Goal: Information Seeking & Learning: Compare options

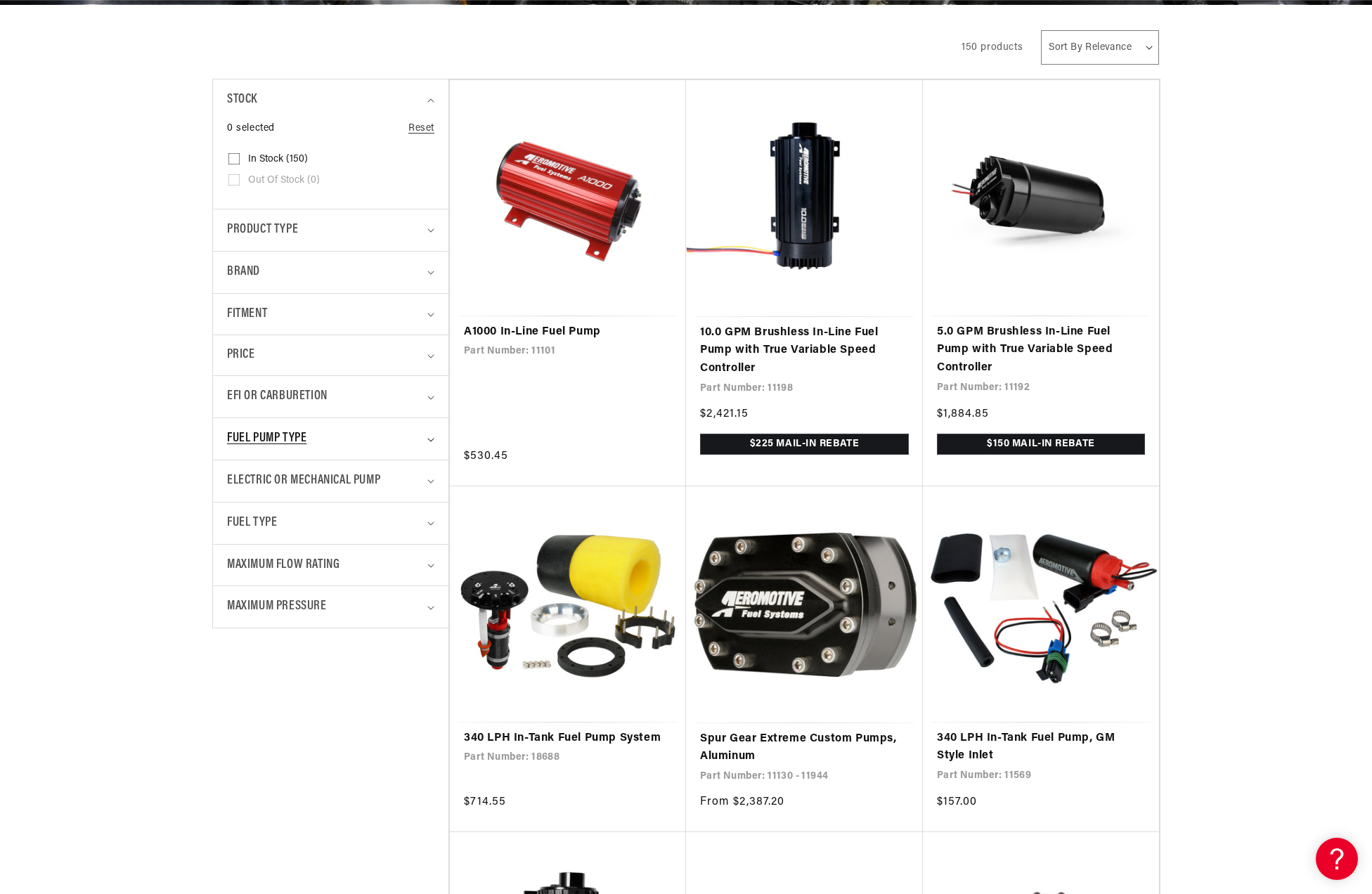
scroll to position [0, 2674]
click at [431, 521] on icon "Fuel Type (0 selected)" at bounding box center [431, 523] width 7 height 4
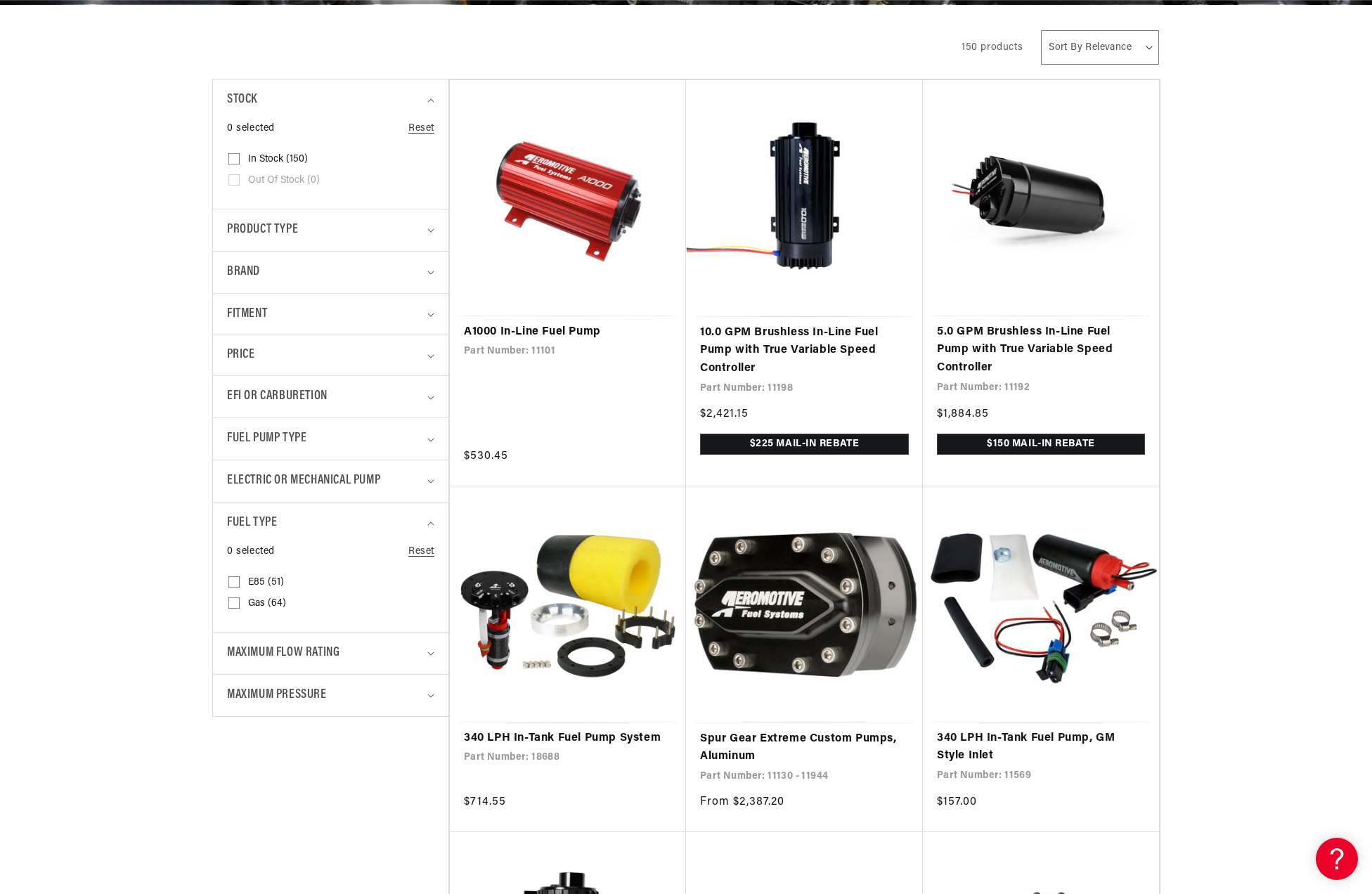
click at [435, 691] on details "Maximum Pressure 0 selected Reset Maximum Pressure 15 PSI (2) 15 PSI (2 product…" at bounding box center [330, 695] width 235 height 42
click at [427, 696] on summary "Maximum Pressure" at bounding box center [330, 695] width 207 height 42
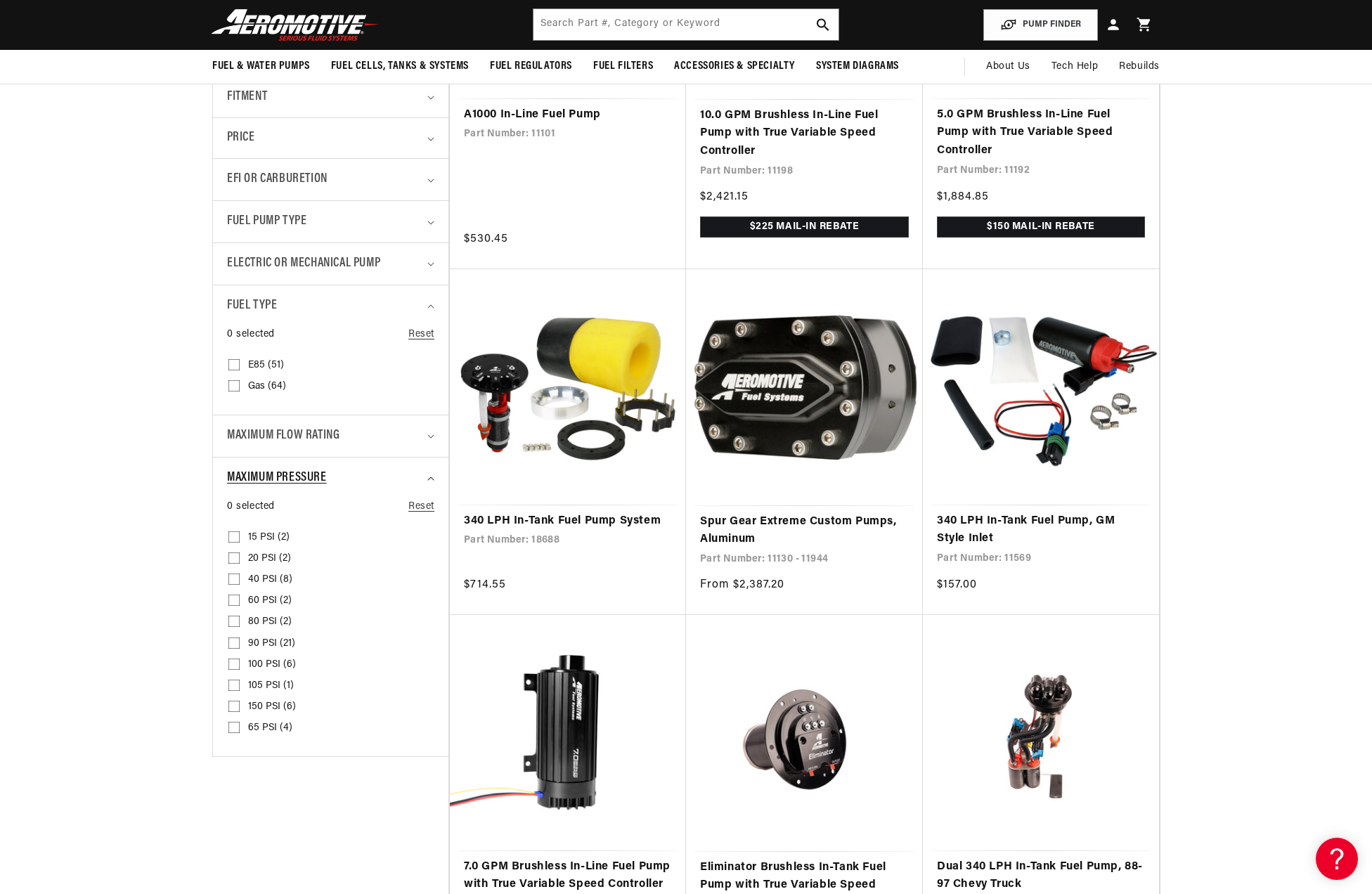
scroll to position [492, 0]
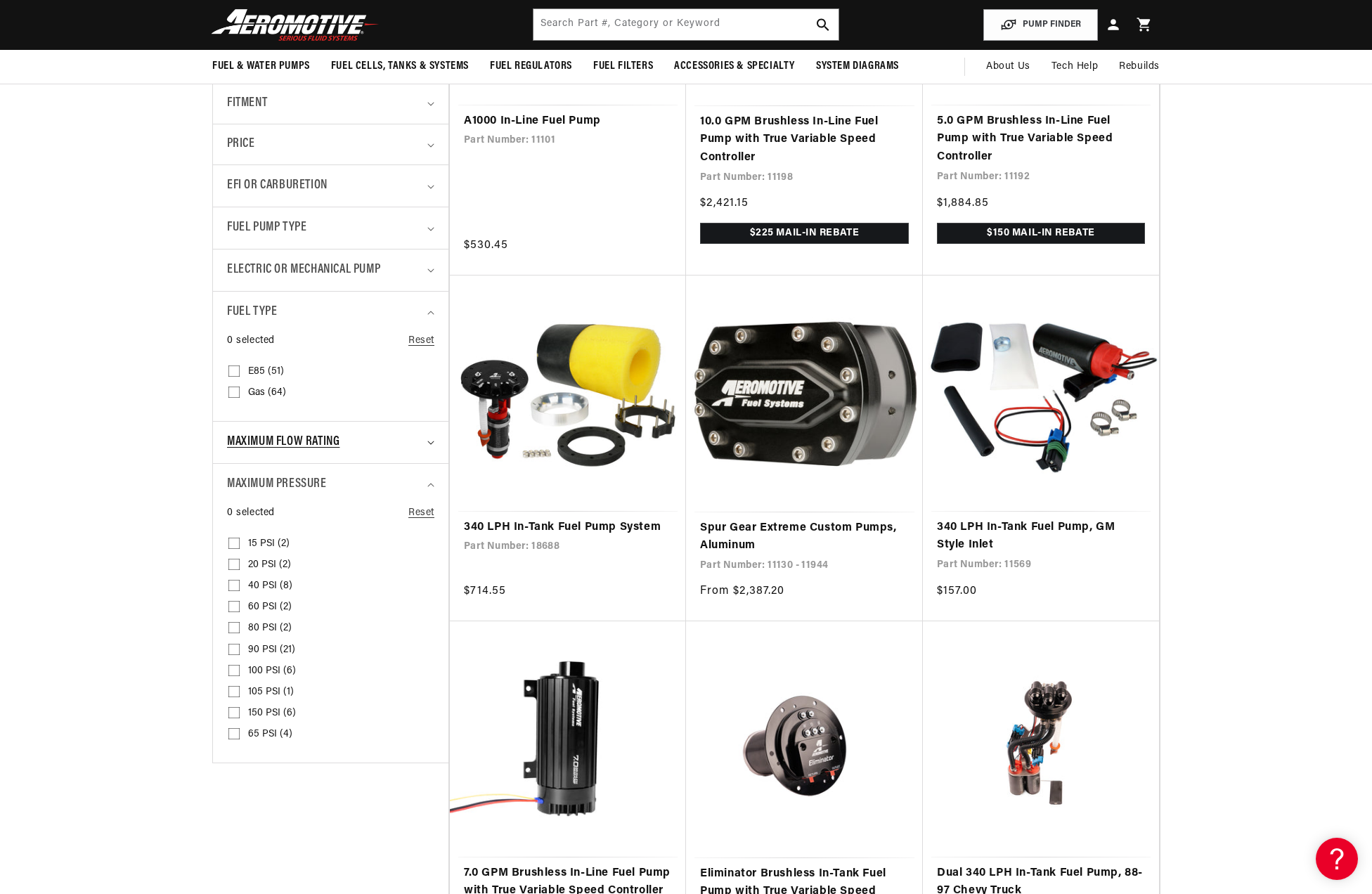
click at [431, 445] on icon "Maximum Flow Rating (0 selected)" at bounding box center [431, 443] width 7 height 4
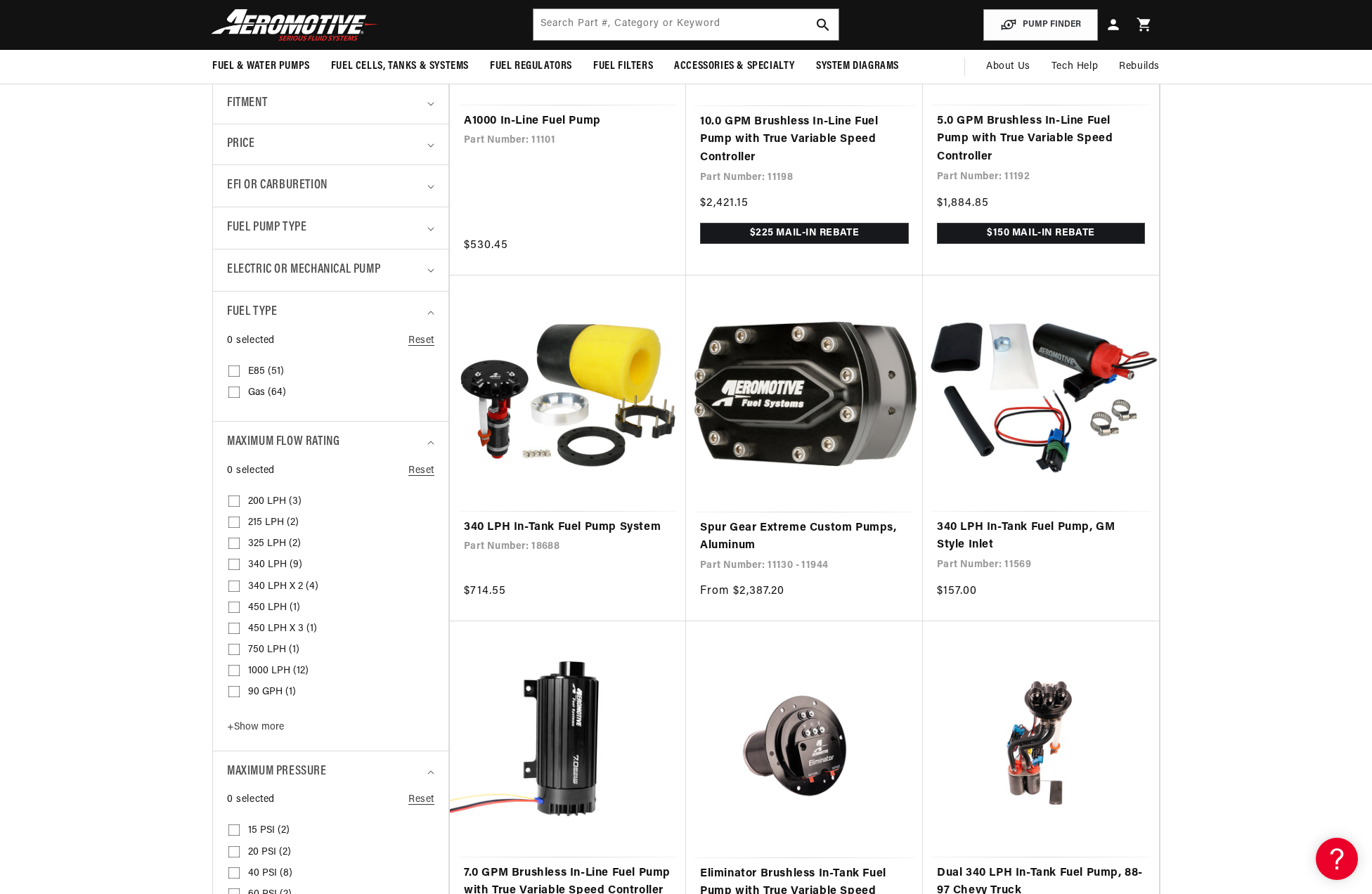
scroll to position [0, 0]
click at [235, 671] on input "1000 LPH (12) 1000 LPH (12 products)" at bounding box center [234, 673] width 11 height 11
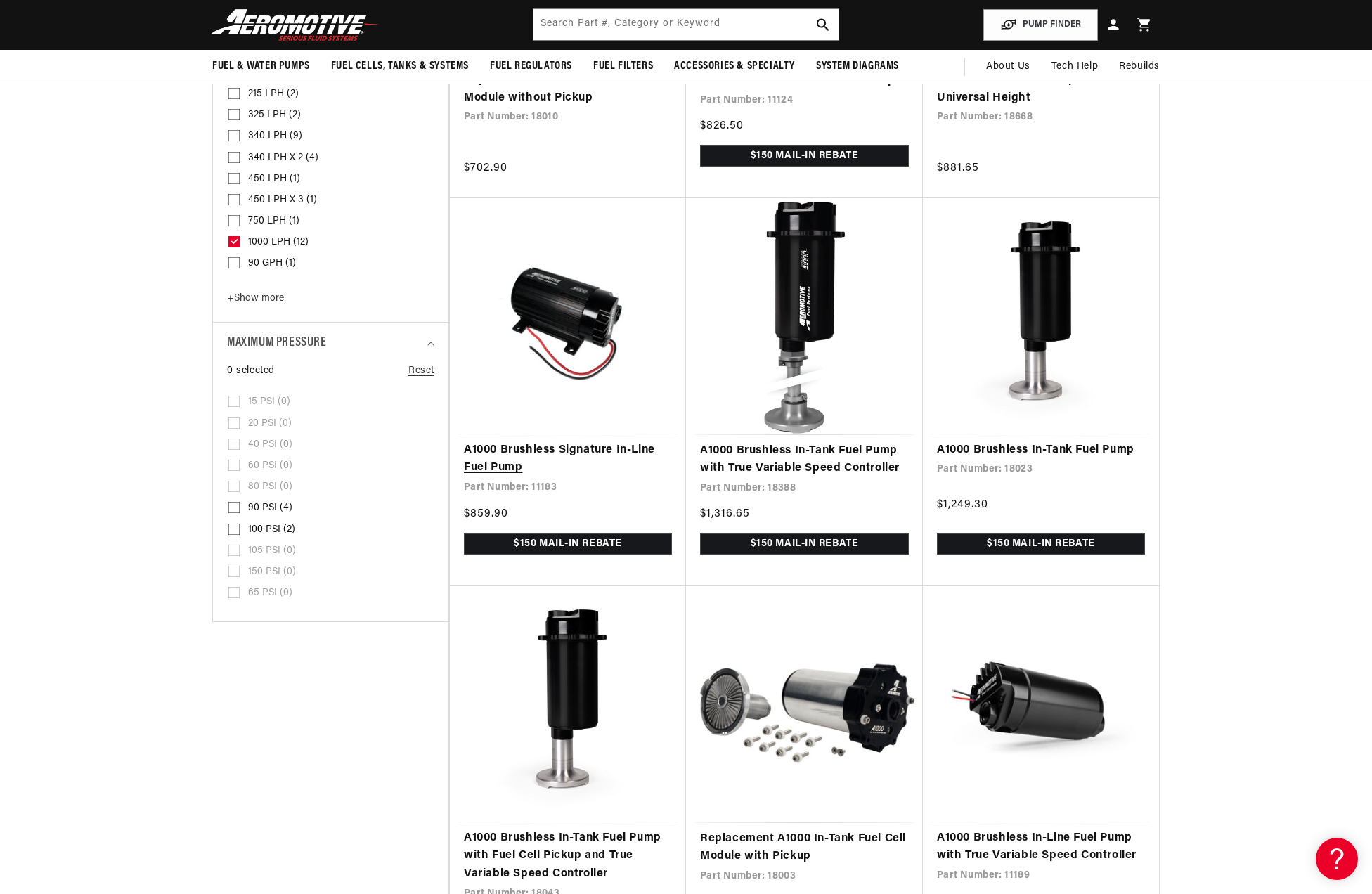
scroll to position [773, 0]
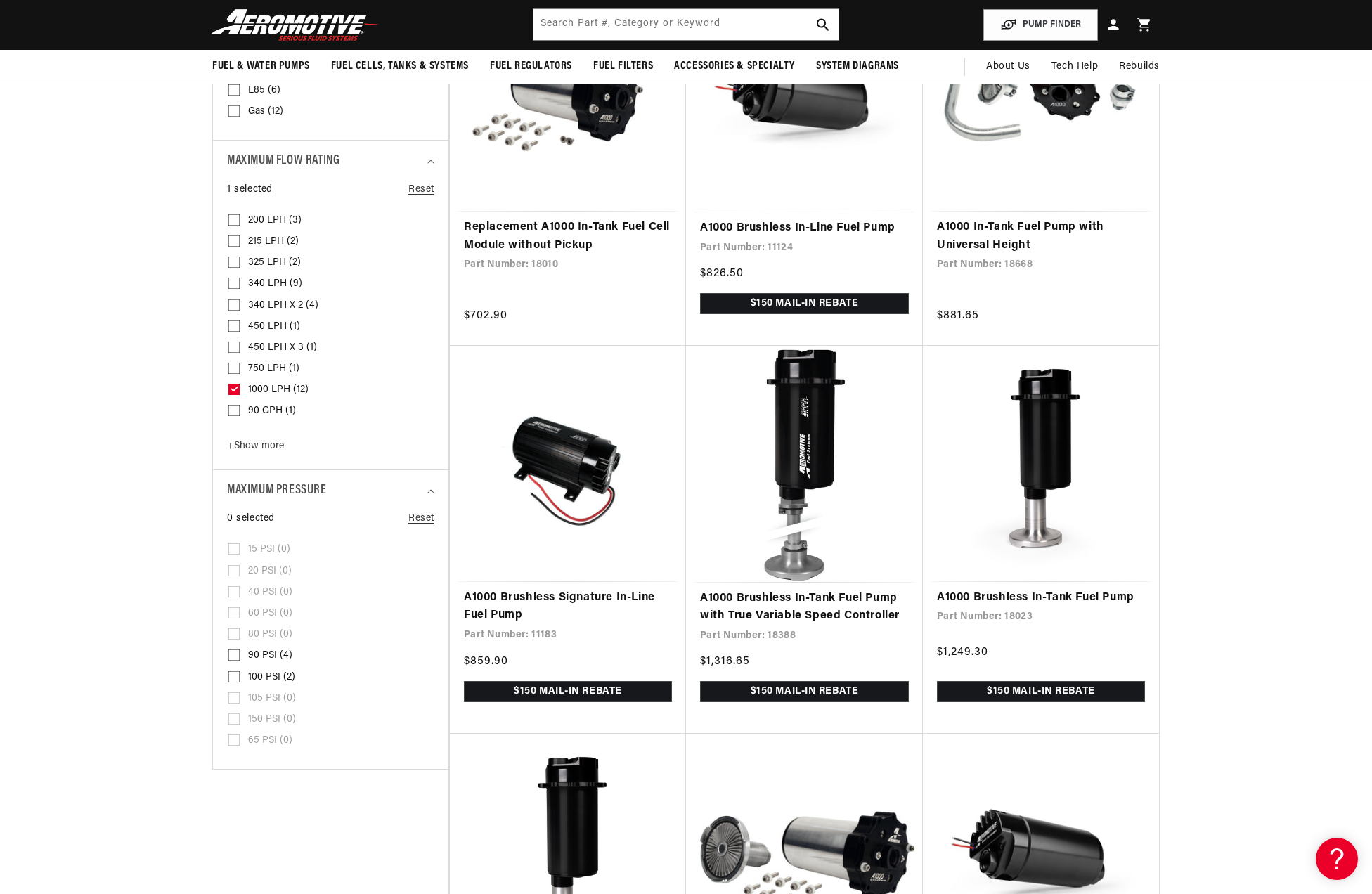
click at [234, 390] on icon at bounding box center [235, 389] width 6 height 4
click at [234, 390] on input "1000 LPH (12) 1000 LPH (12 products)" at bounding box center [234, 392] width 11 height 11
checkbox input "false"
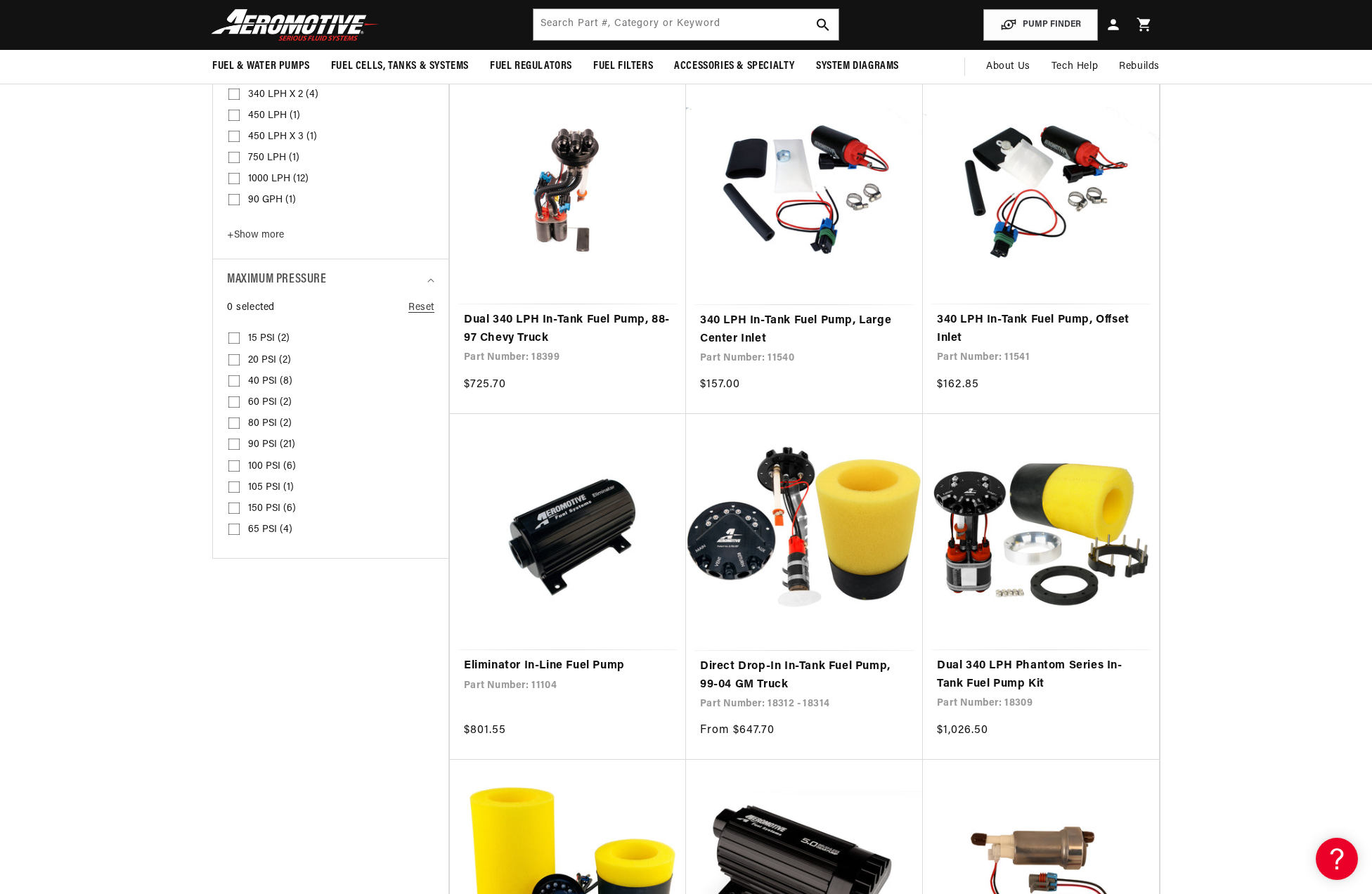
scroll to position [914, 0]
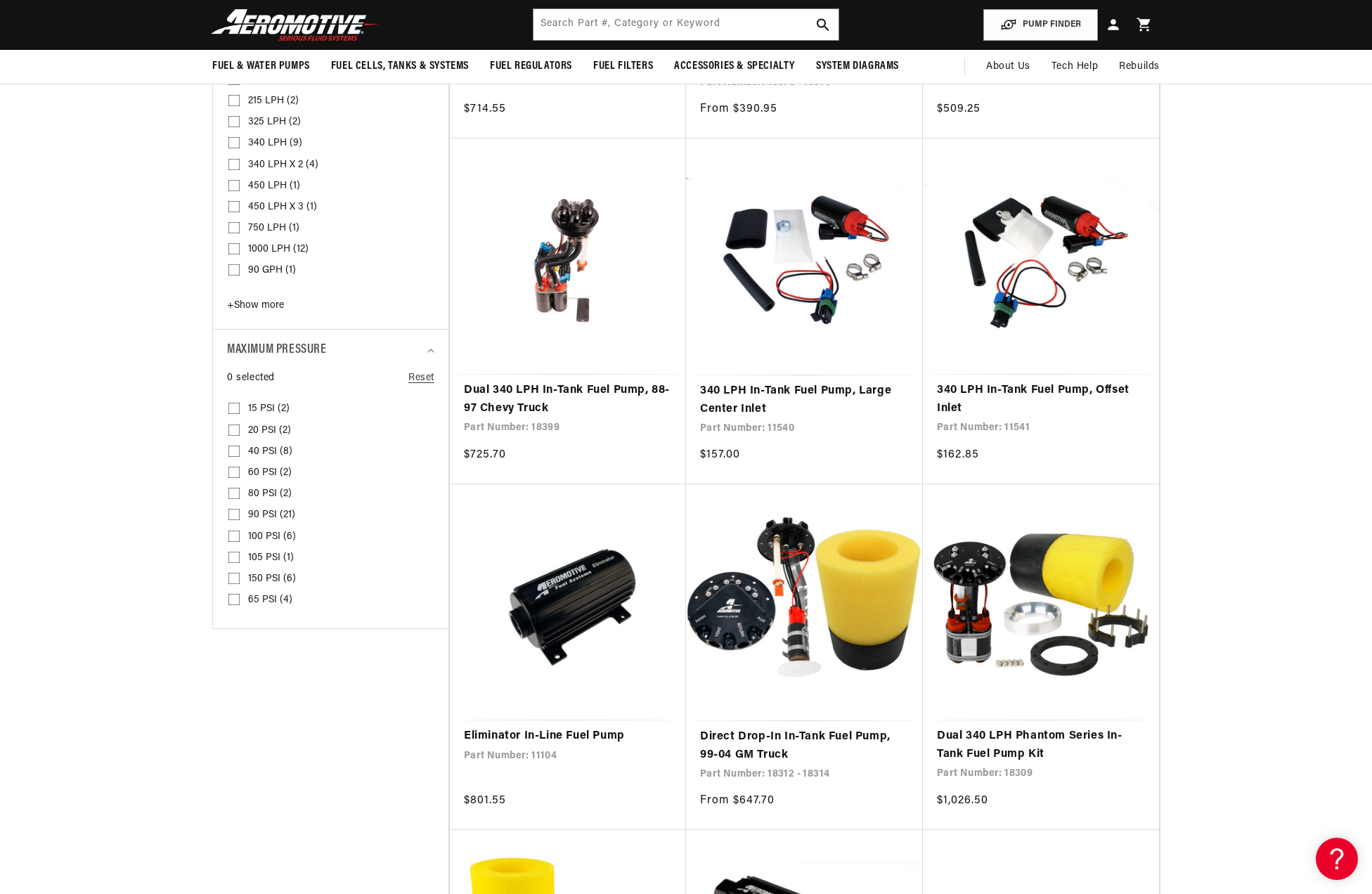
click at [247, 303] on span "+ Show more" at bounding box center [255, 305] width 57 height 11
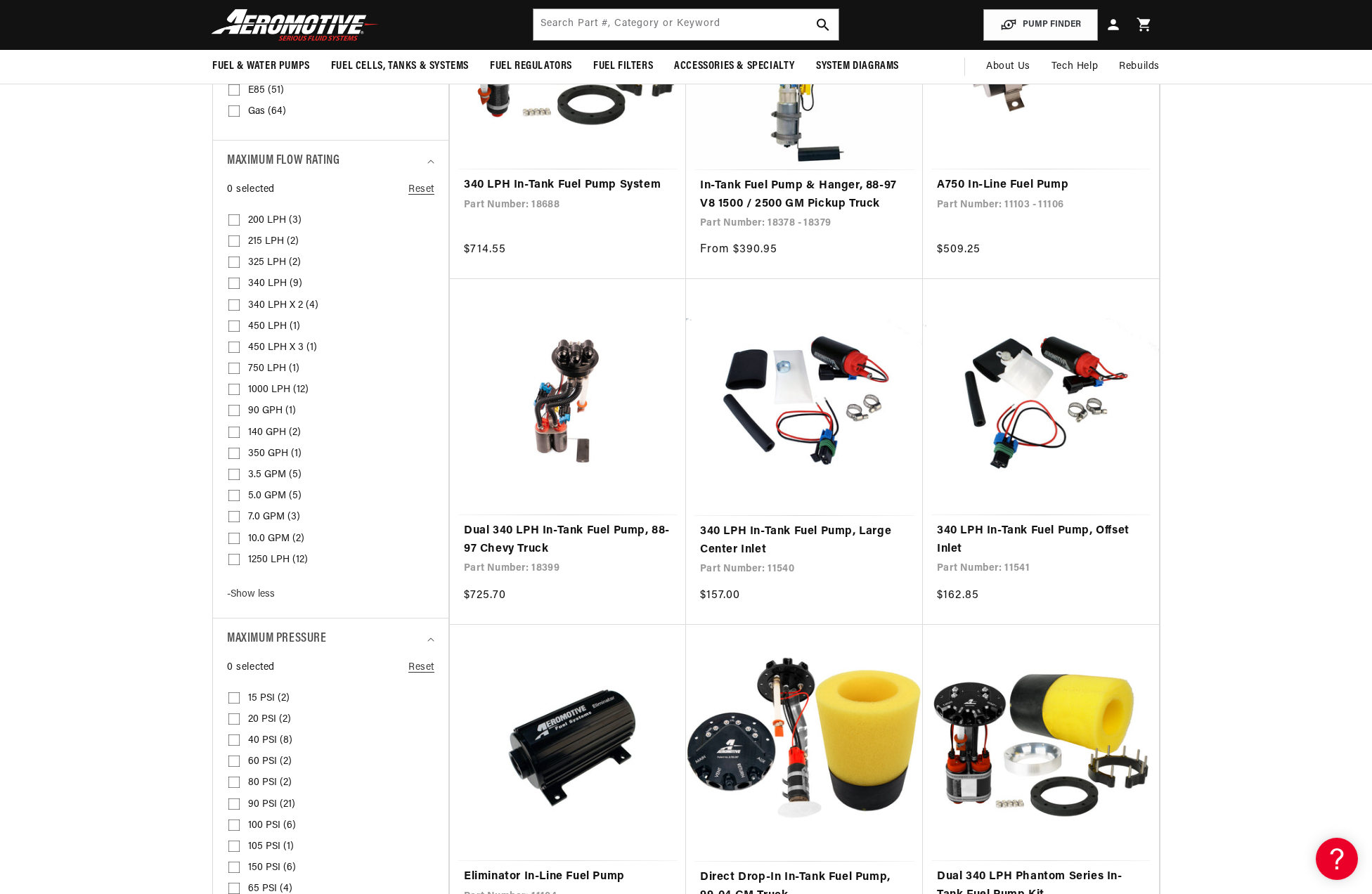
scroll to position [0, 1783]
click at [236, 239] on input "215 LPH (2) 215 LPH (2 products)" at bounding box center [234, 244] width 11 height 11
checkbox input "true"
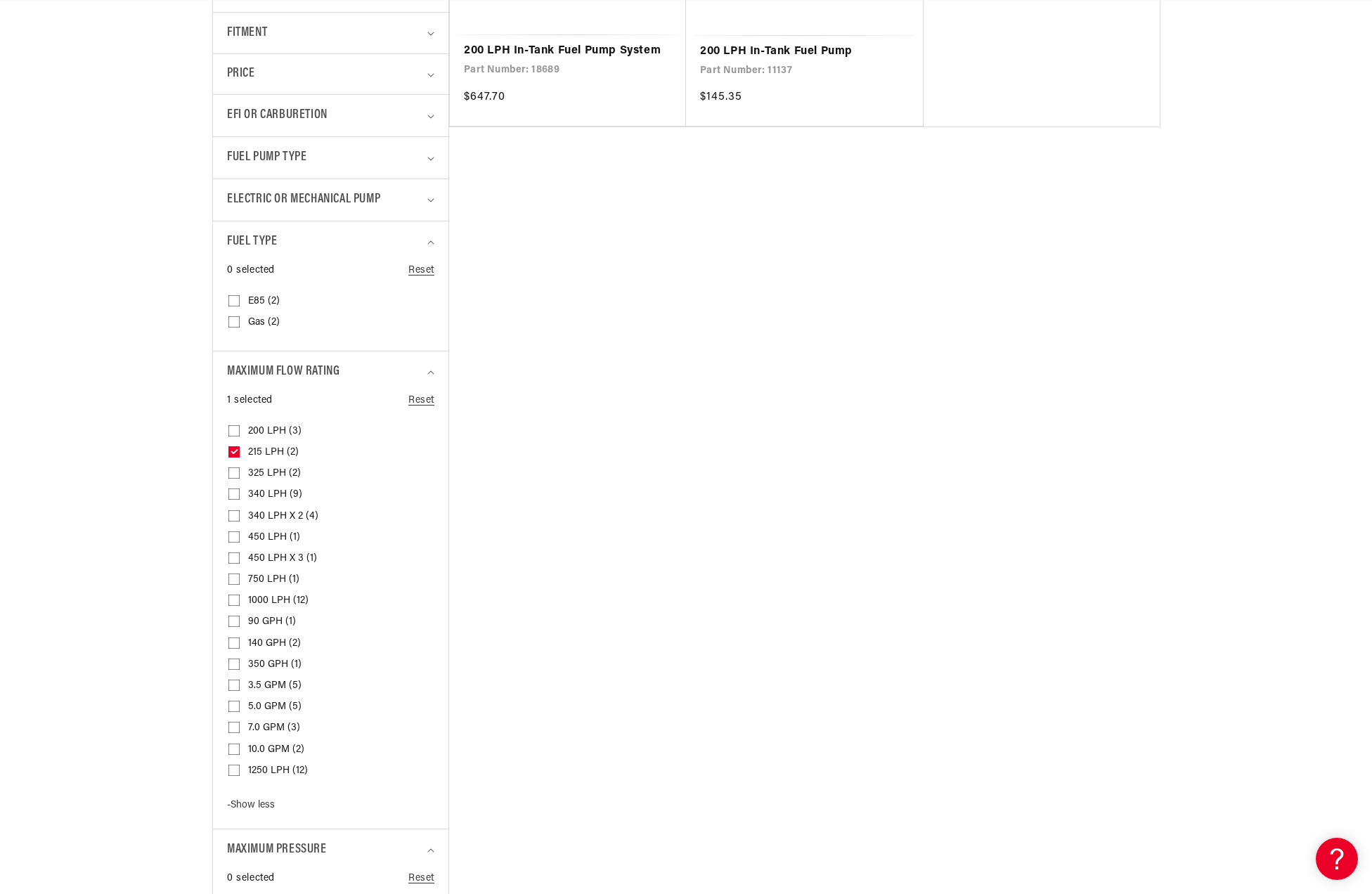
click at [233, 493] on input "340 LPH (9) 340 LPH (9 products)" at bounding box center [234, 497] width 11 height 11
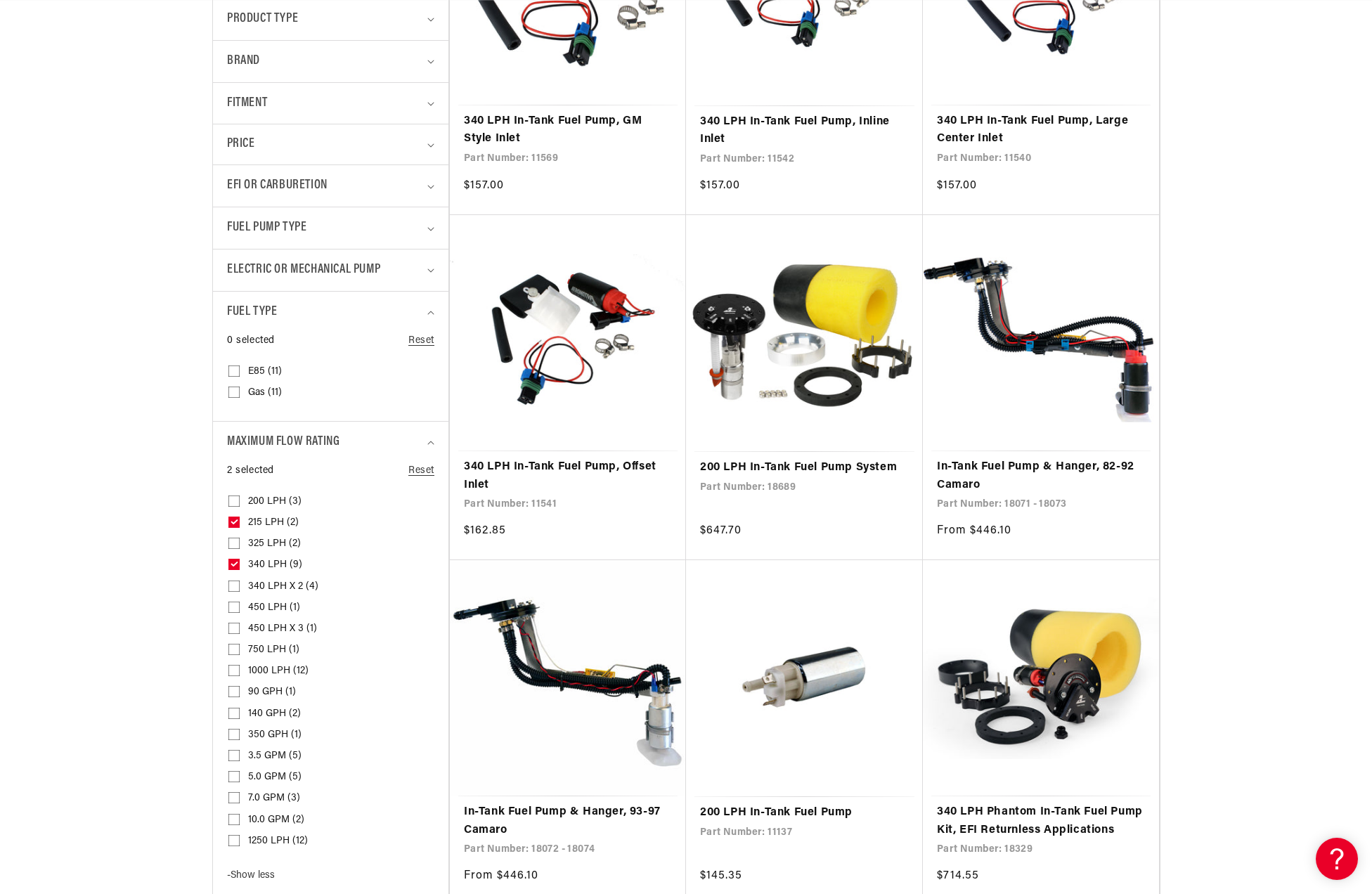
click at [235, 564] on icon at bounding box center [234, 564] width 8 height 5
click at [235, 564] on input "340 LPH (9) 340 LPH (9 products)" at bounding box center [234, 567] width 11 height 11
checkbox input "false"
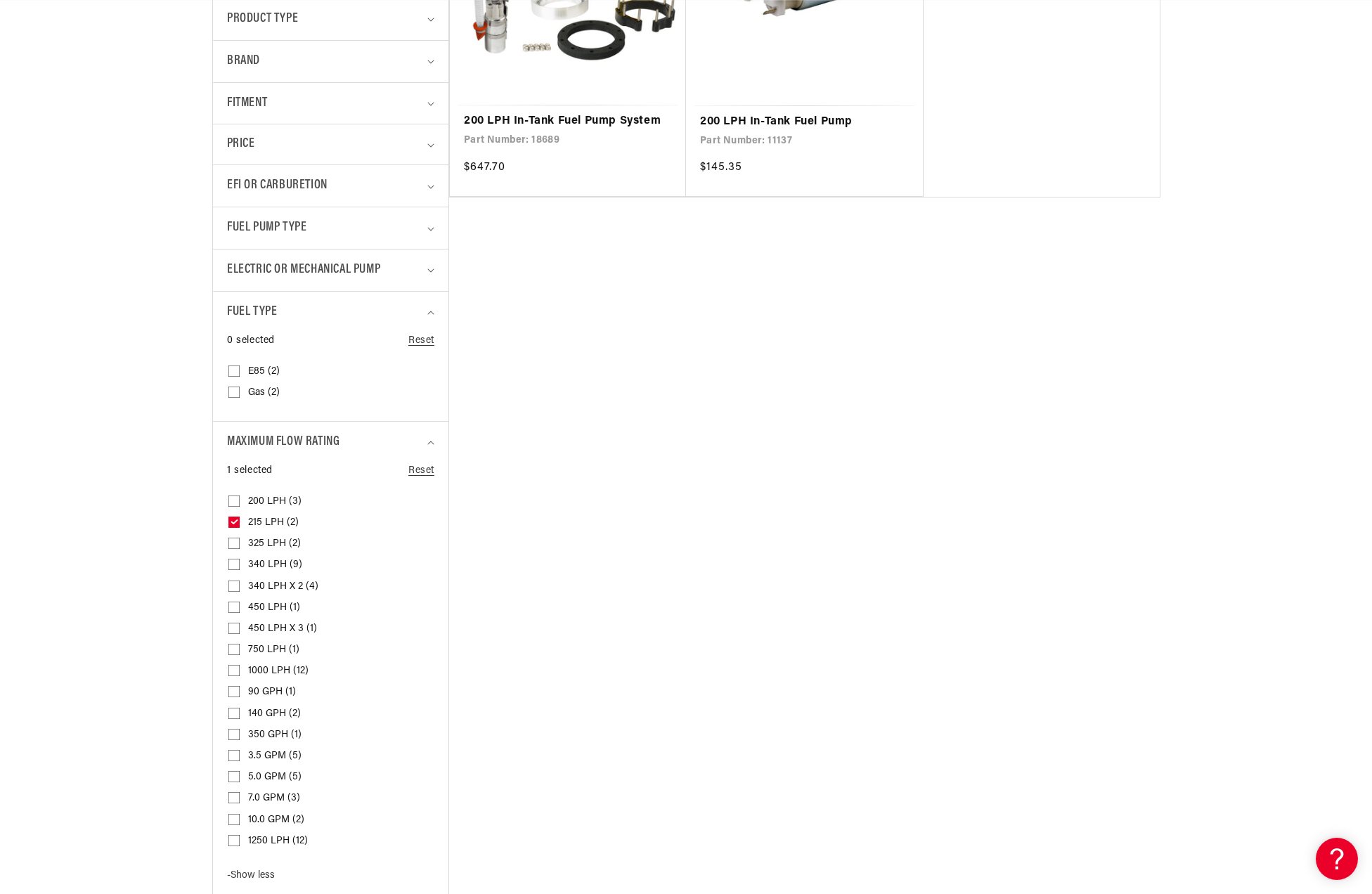
click at [235, 523] on icon at bounding box center [234, 521] width 8 height 5
click at [235, 523] on input "215 LPH (2) 215 LPH (2 products)" at bounding box center [234, 525] width 11 height 11
checkbox input "false"
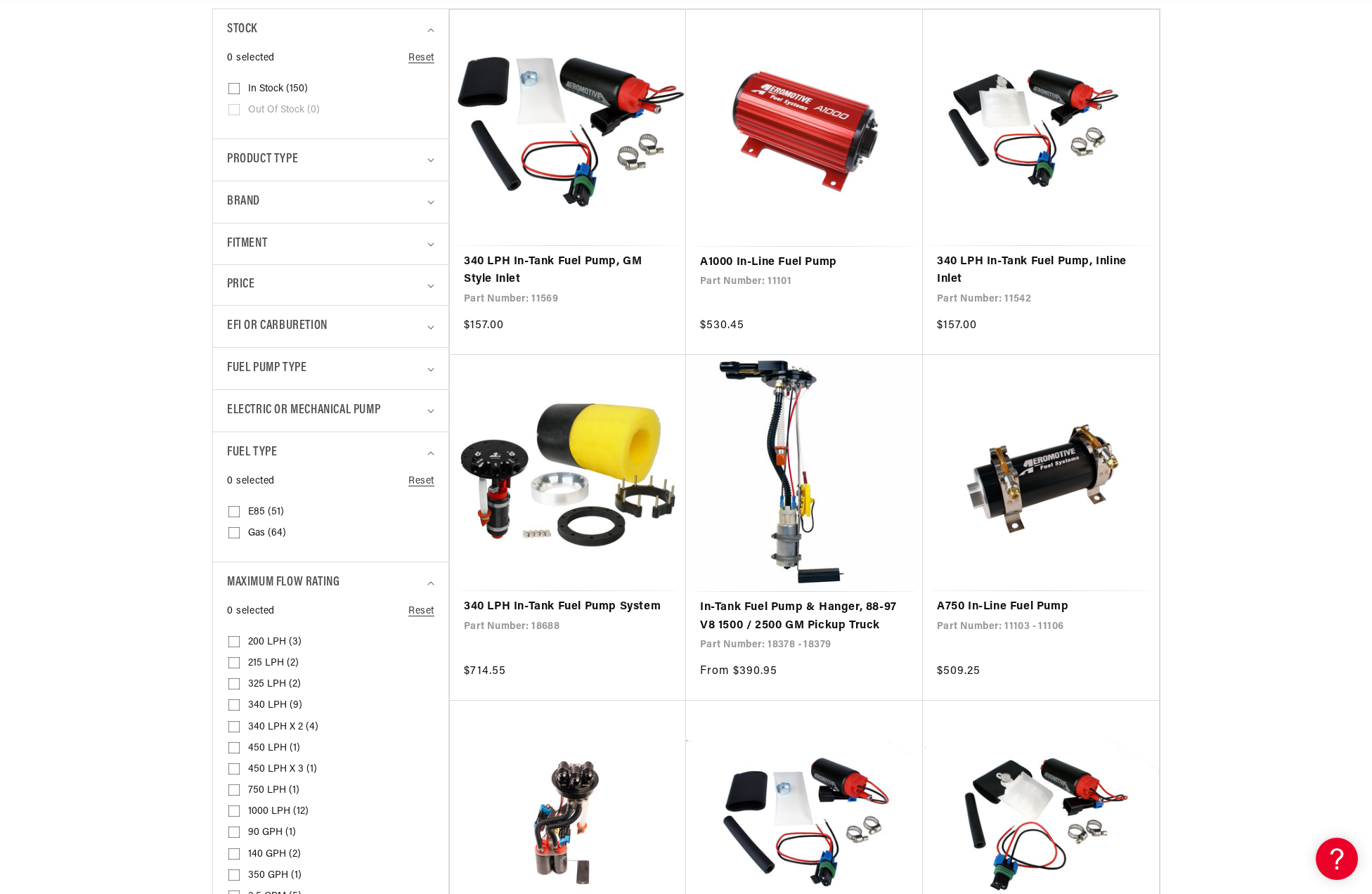
click at [435, 368] on details "Fuel Pump Type 0 selected Reset Fuel Pump Type Brushless (57) Brushless (57 pro…" at bounding box center [330, 368] width 235 height 42
click at [430, 371] on icon "Fuel Pump Type (0 selected)" at bounding box center [431, 370] width 7 height 4
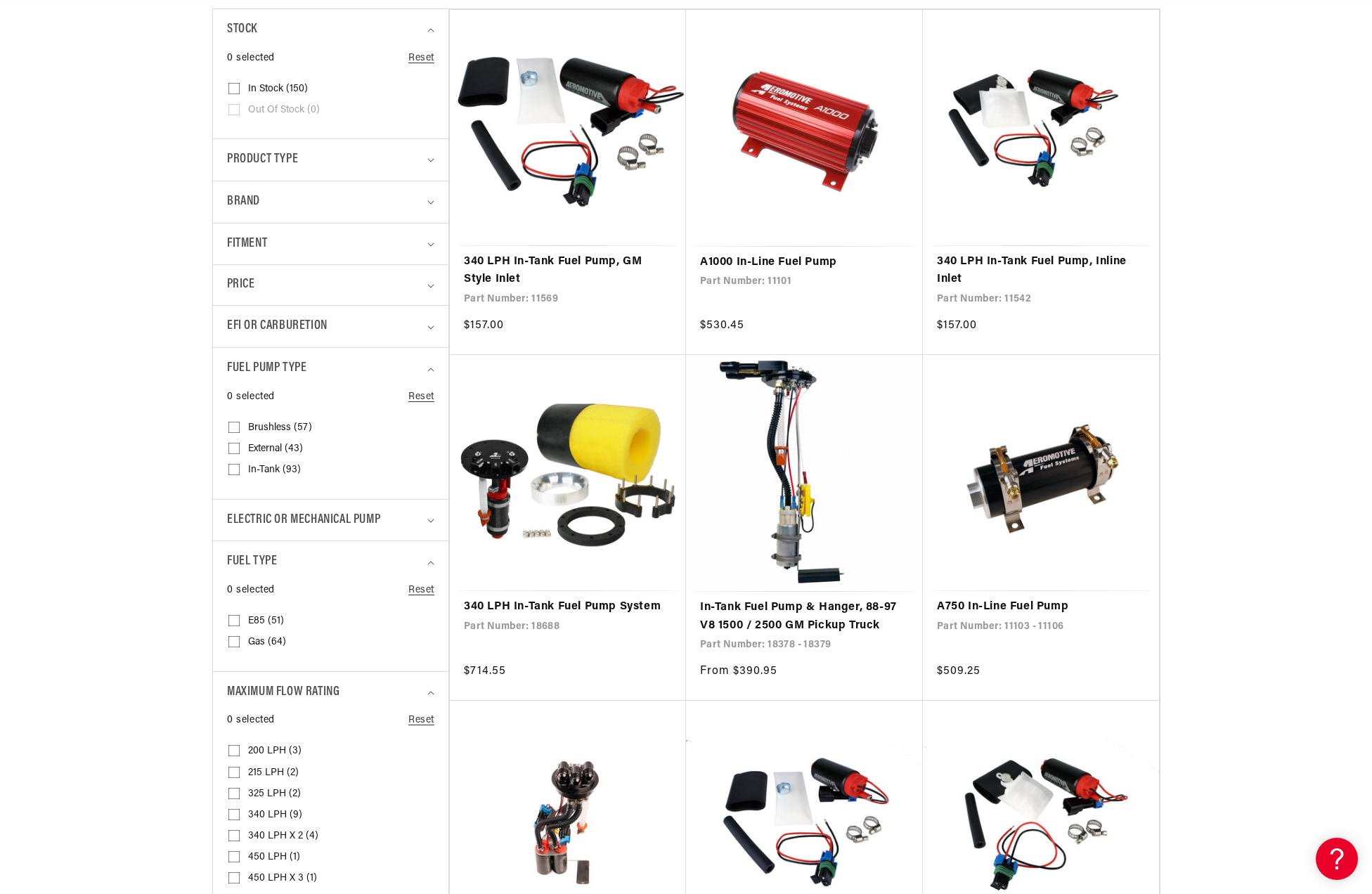
scroll to position [0, 891]
click at [235, 445] on icon at bounding box center [234, 449] width 11 height 11
click at [235, 446] on input "External (43) External (43 products)" at bounding box center [234, 452] width 11 height 11
checkbox input "true"
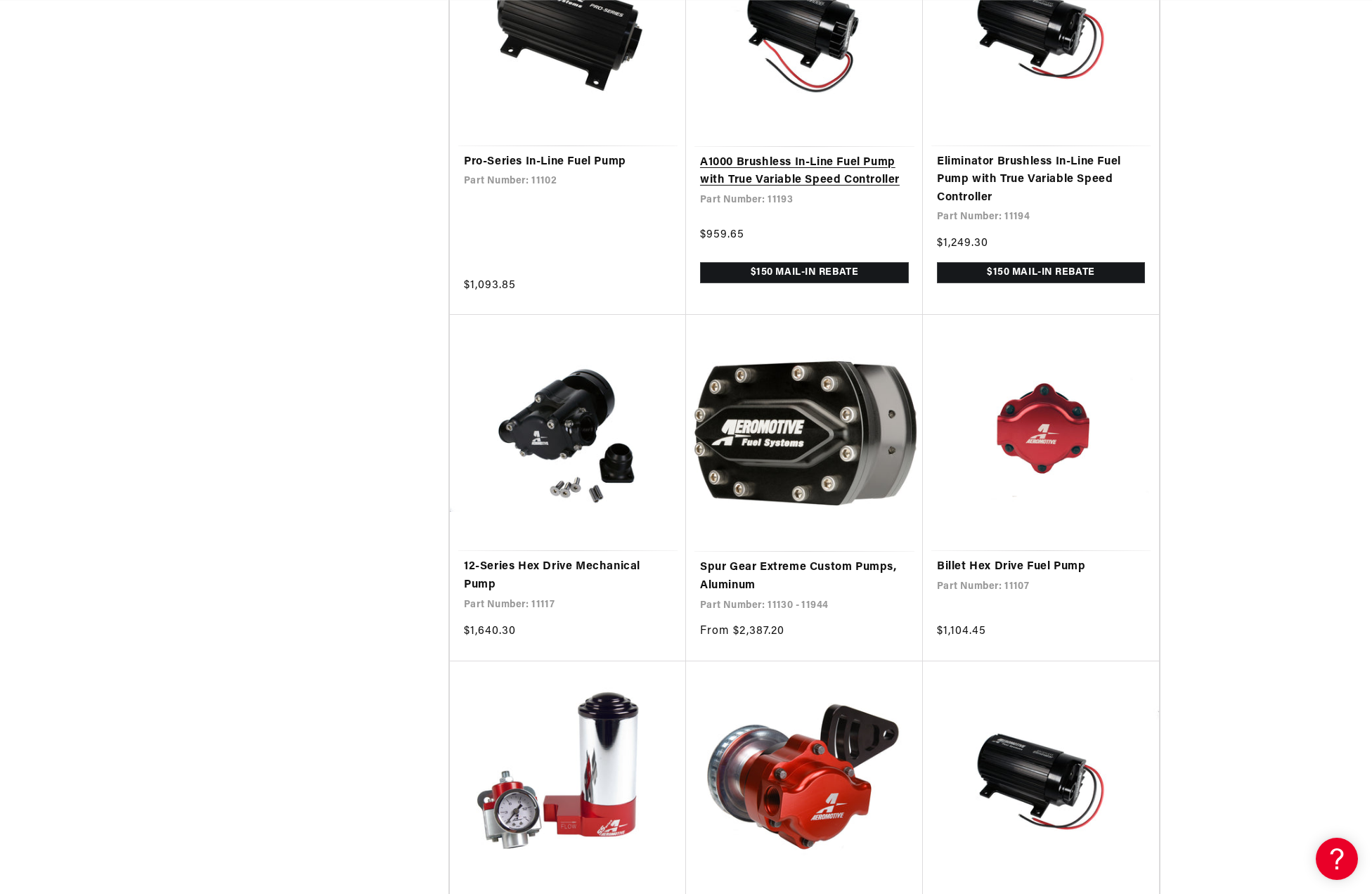
scroll to position [0, 2674]
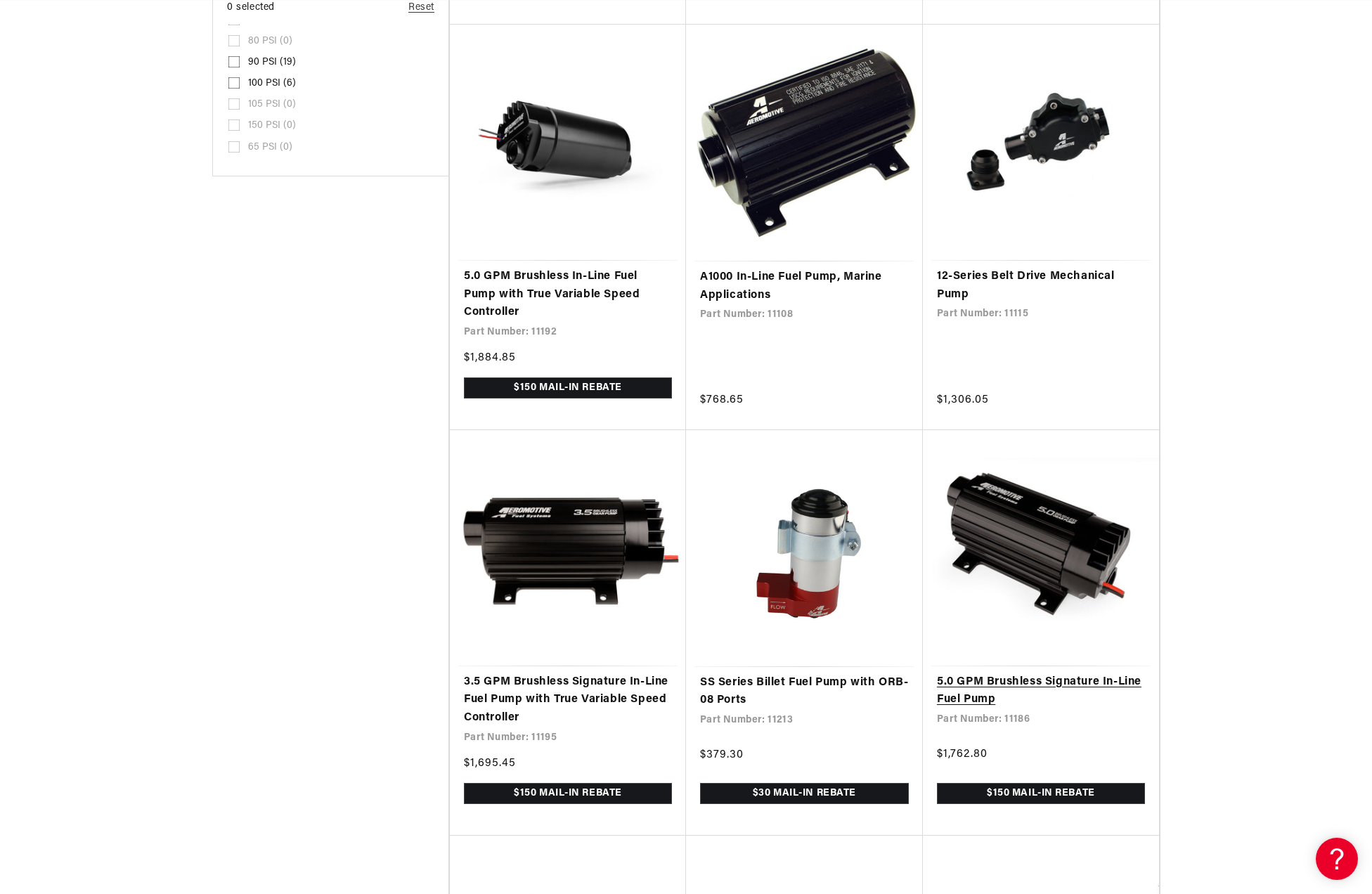
scroll to position [1757, 0]
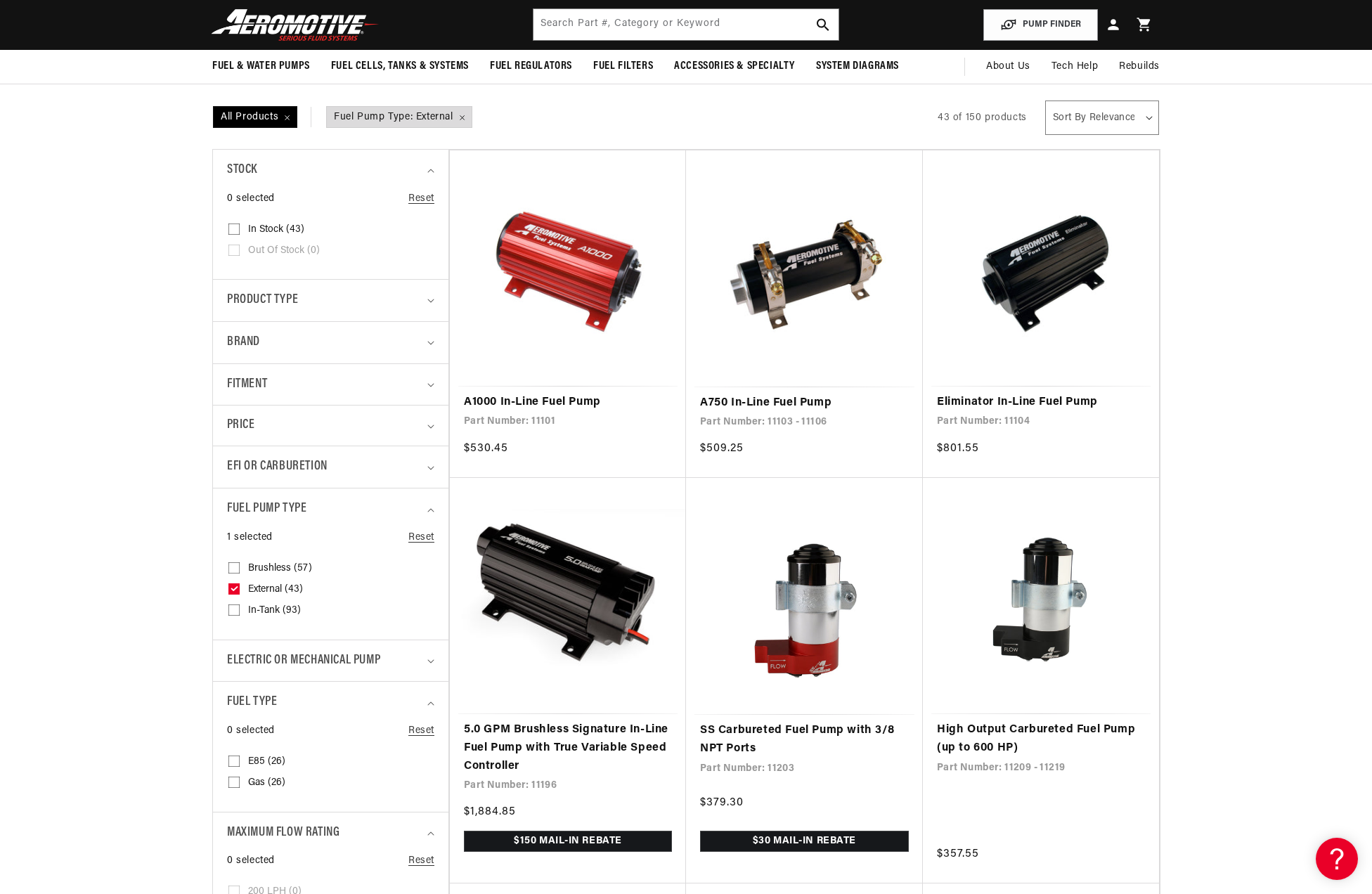
click at [234, 567] on input "Brushless (57) Brushless (57 products)" at bounding box center [234, 571] width 11 height 11
checkbox input "true"
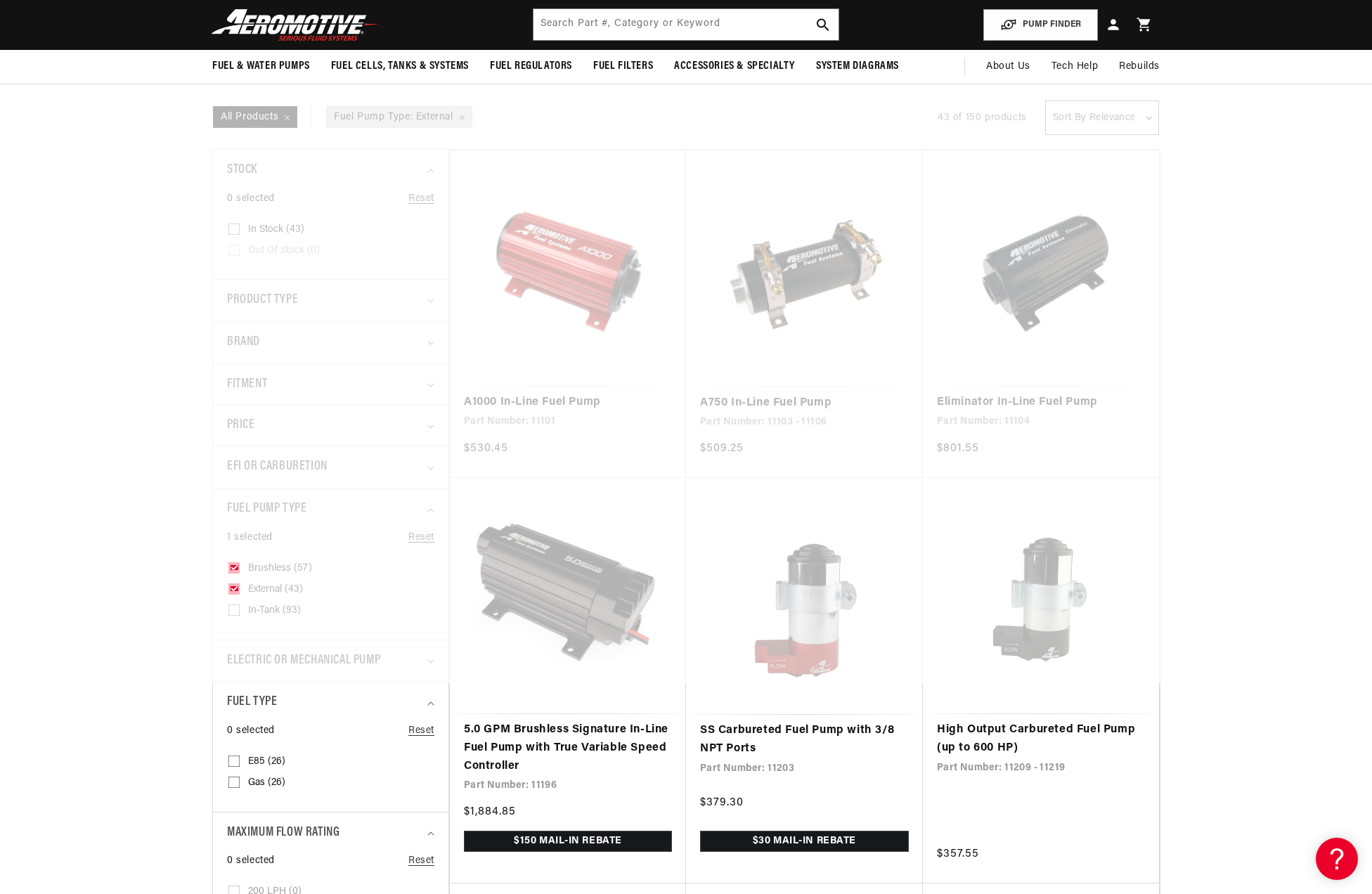
click at [233, 585] on icon at bounding box center [234, 589] width 11 height 11
click at [233, 586] on input "External (43) External (43 products)" at bounding box center [234, 592] width 11 height 11
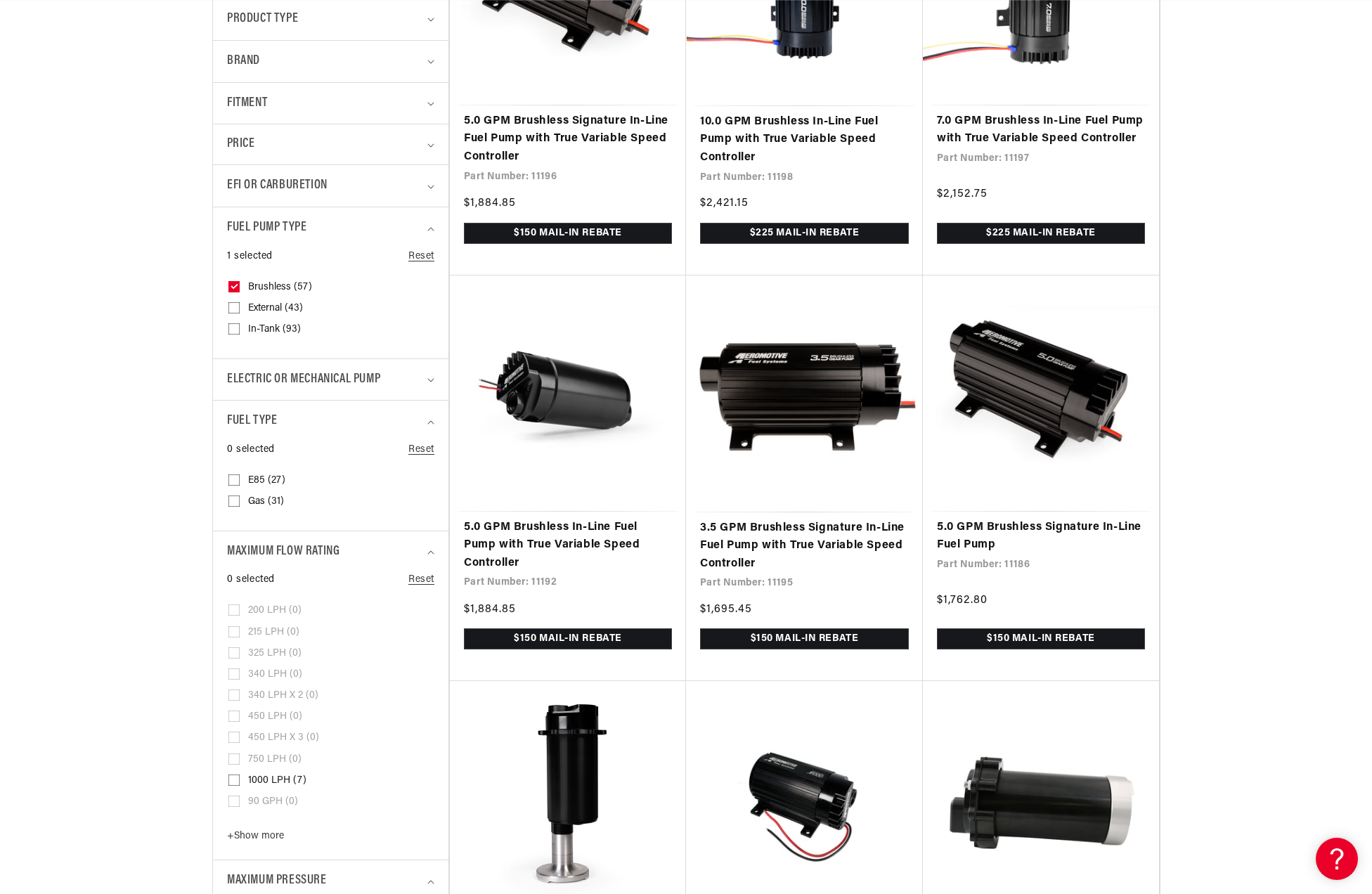
click at [232, 310] on input "External (43) External (43 products)" at bounding box center [234, 311] width 11 height 11
checkbox input "true"
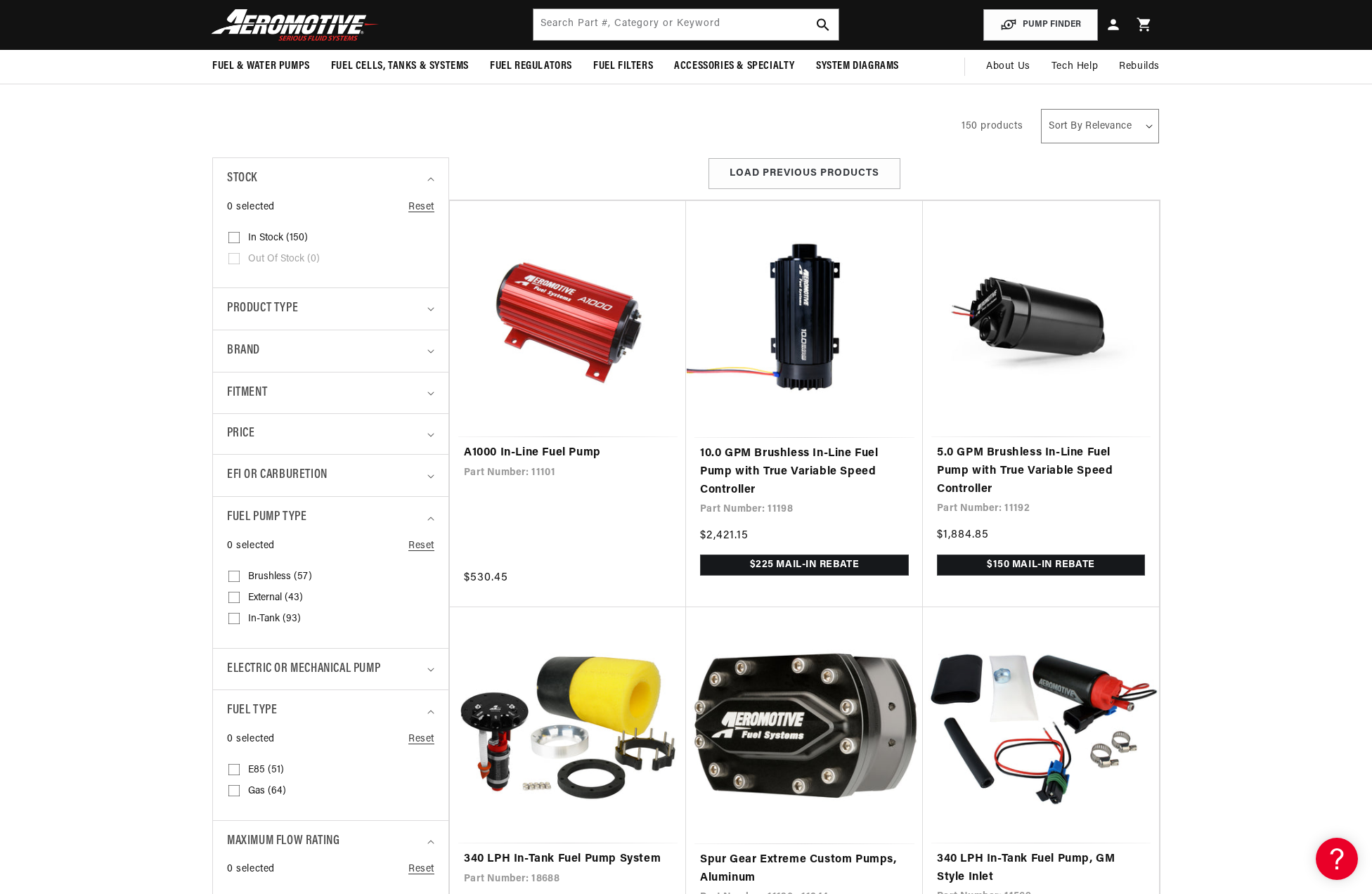
scroll to position [0, 891]
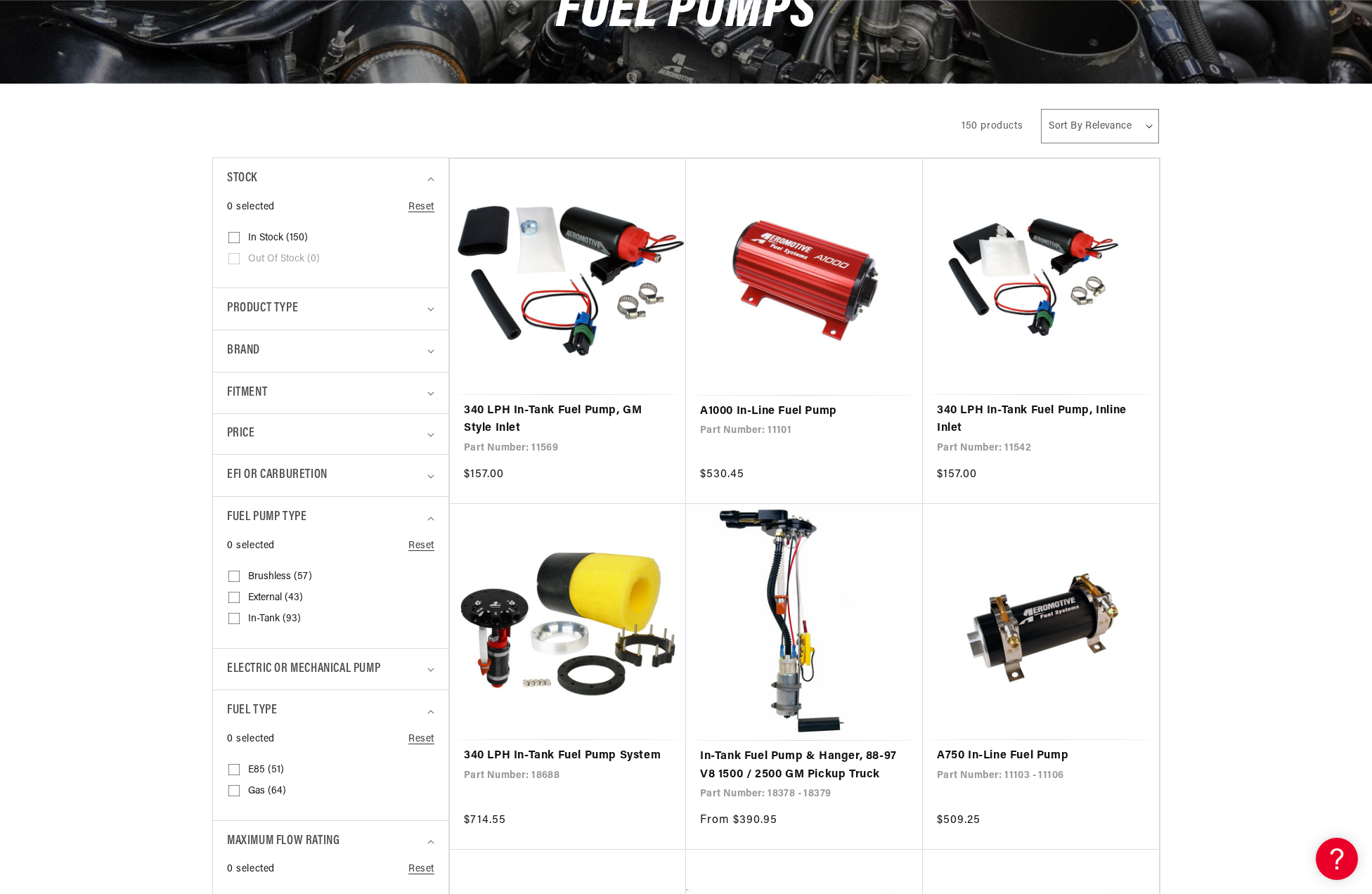
scroll to position [335, 0]
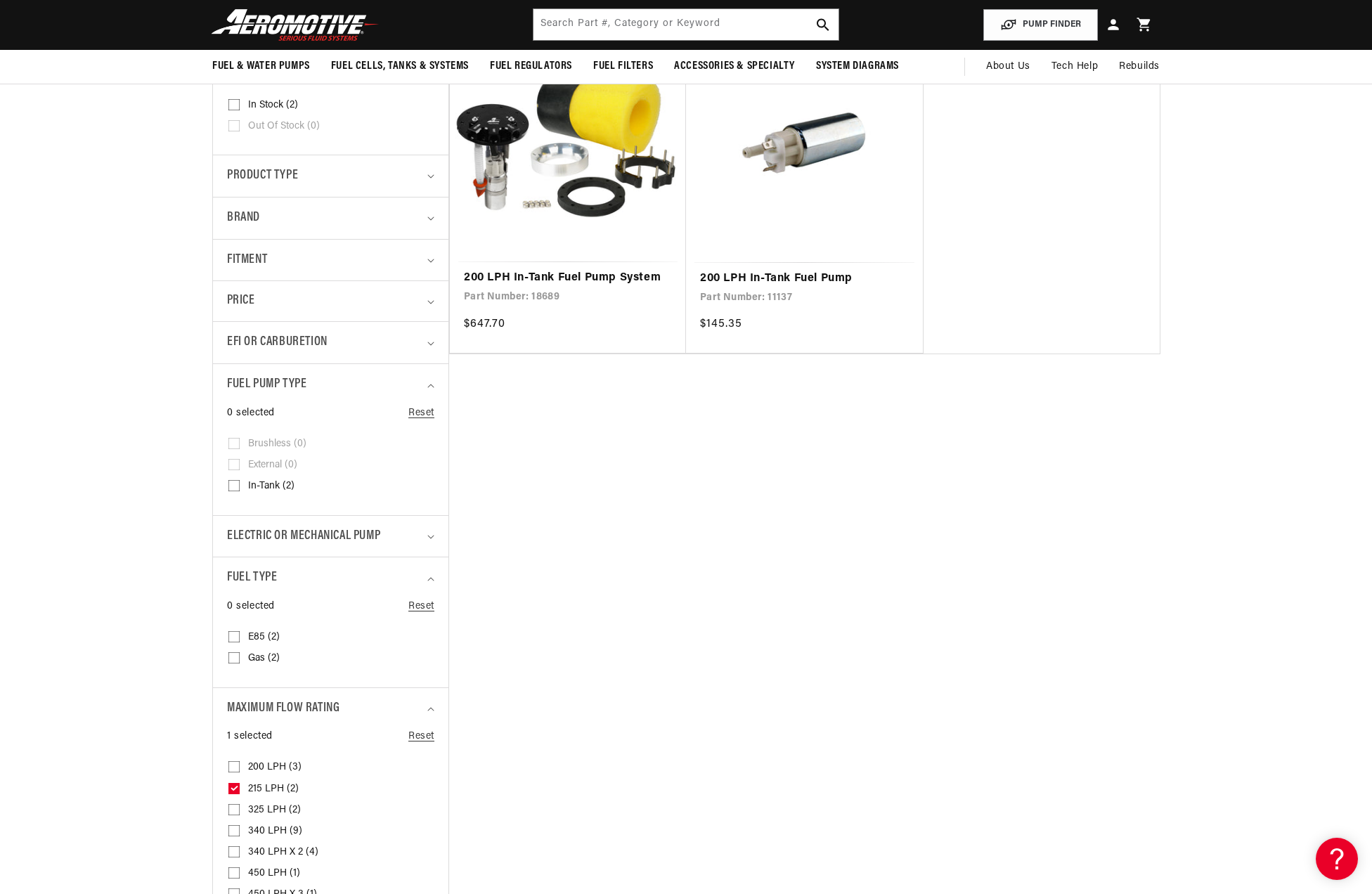
scroll to position [303, 0]
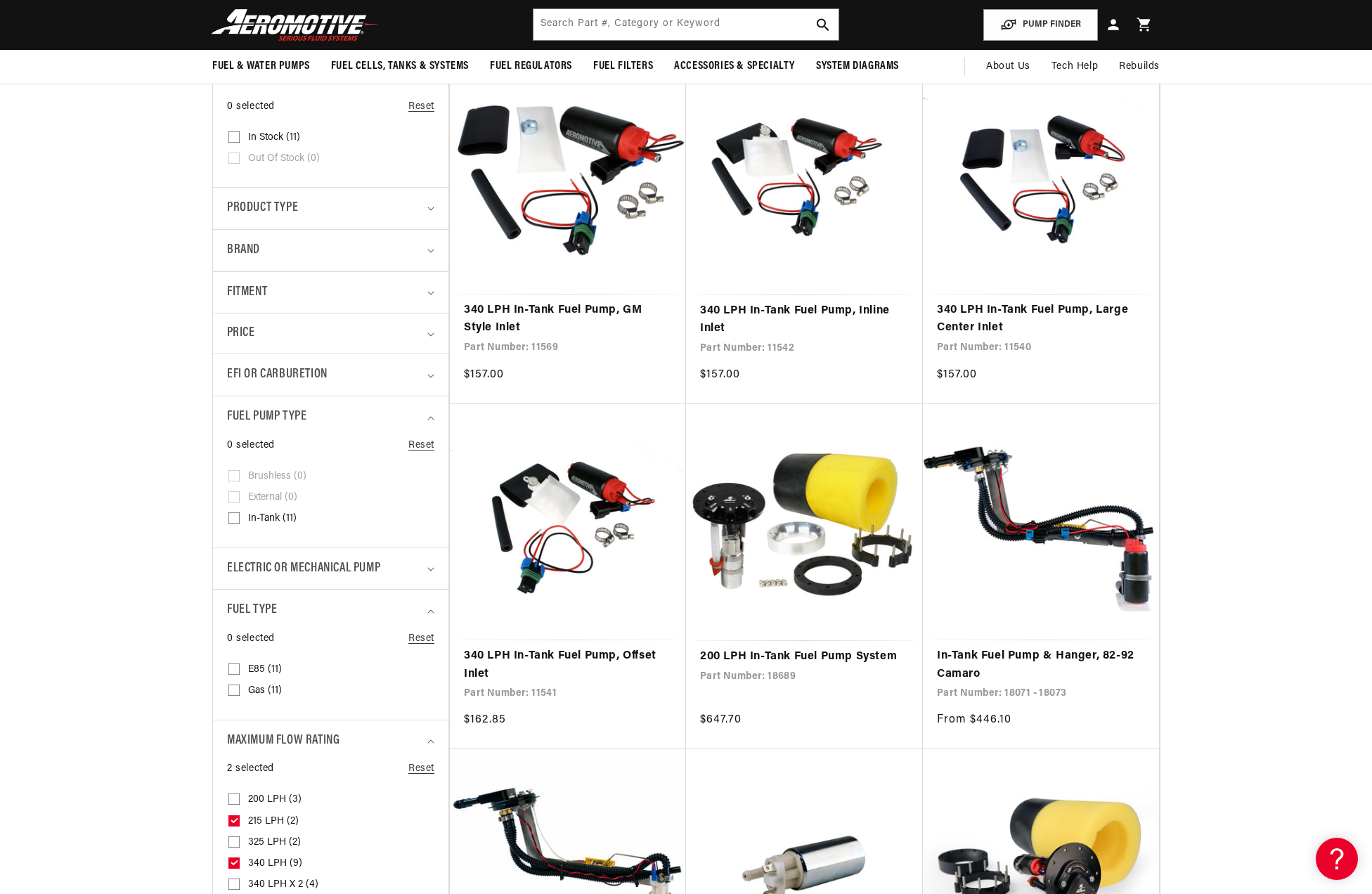
scroll to position [0, 2674]
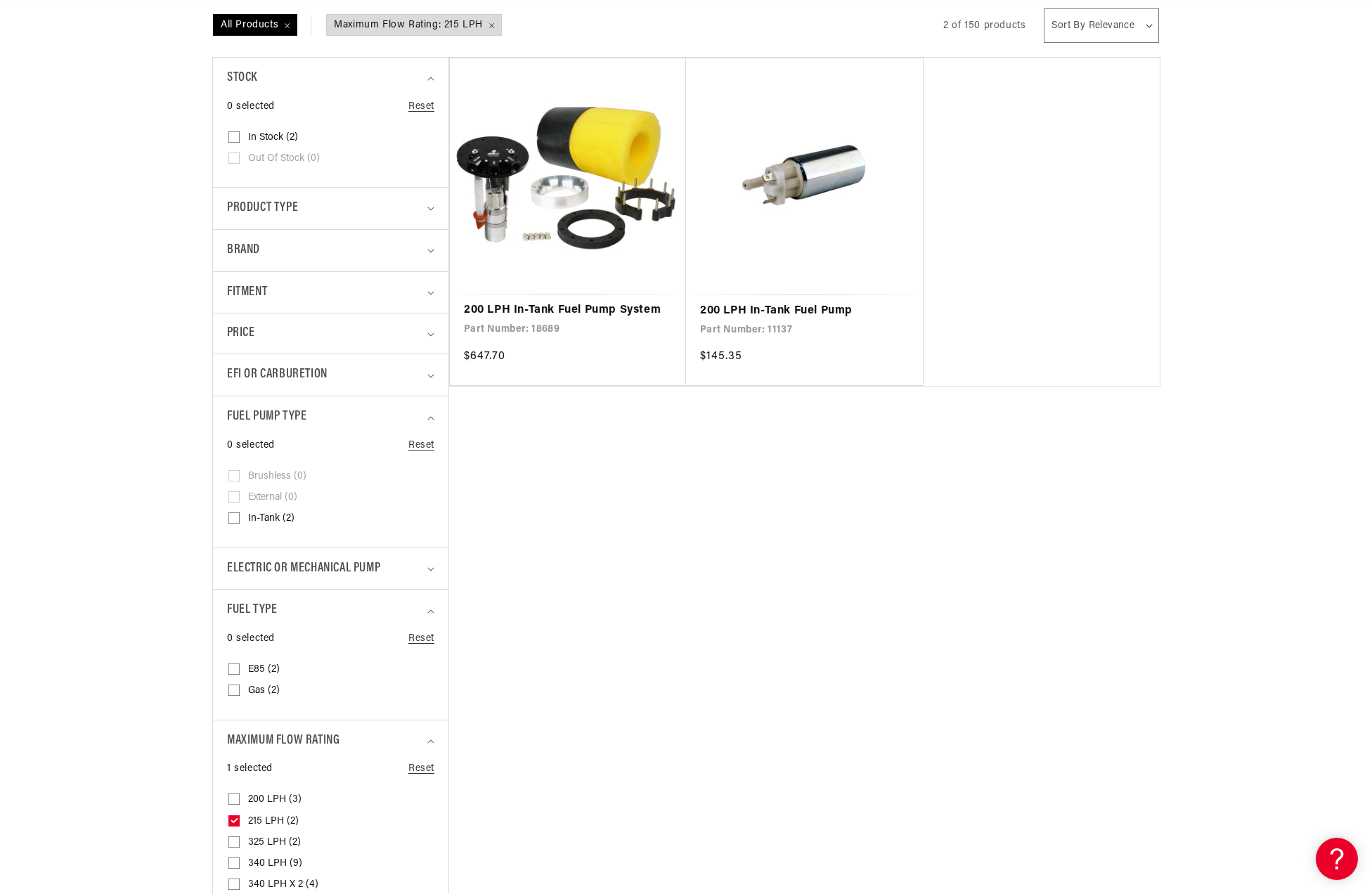
scroll to position [543, 0]
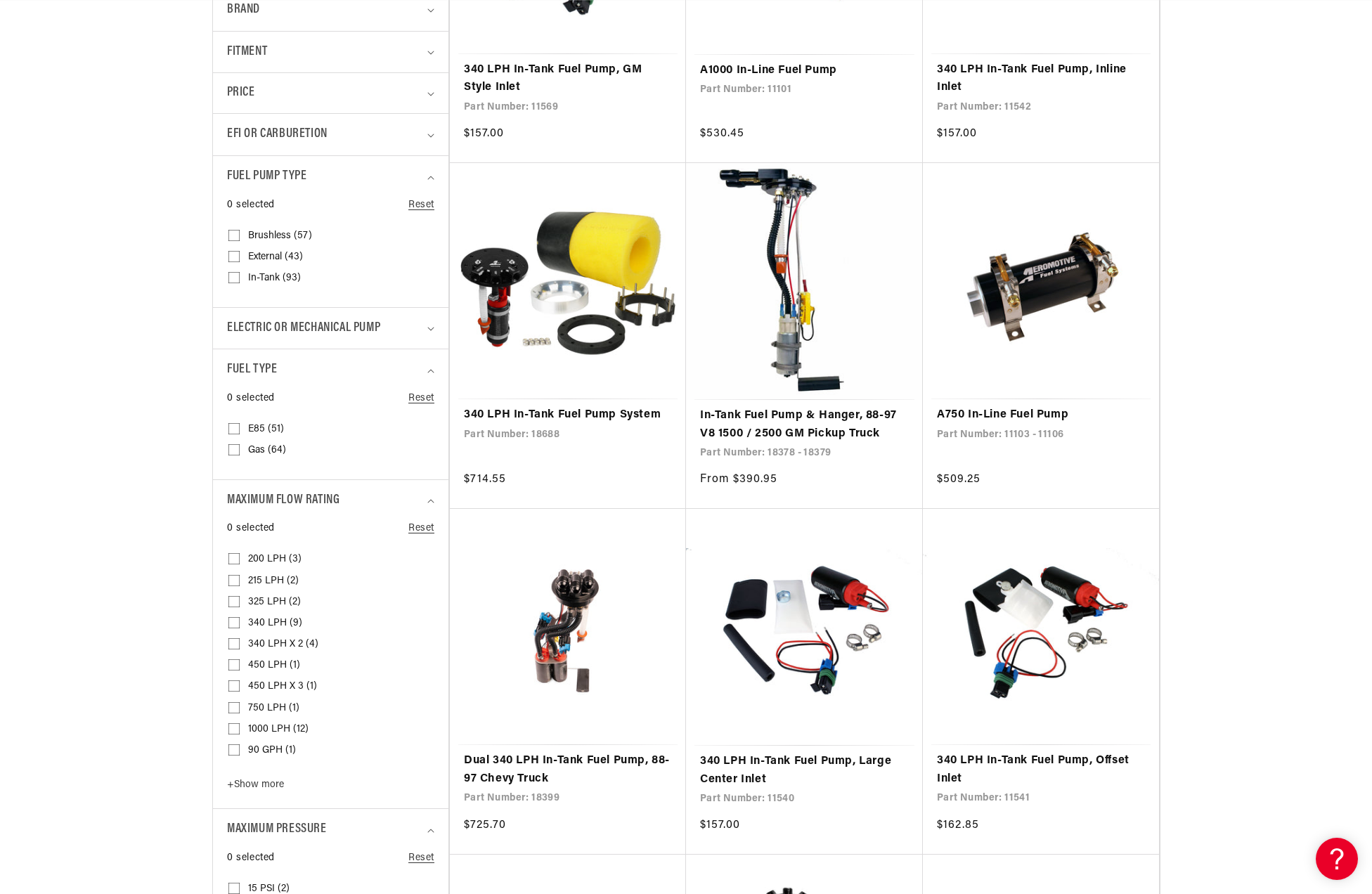
scroll to position [1255, 0]
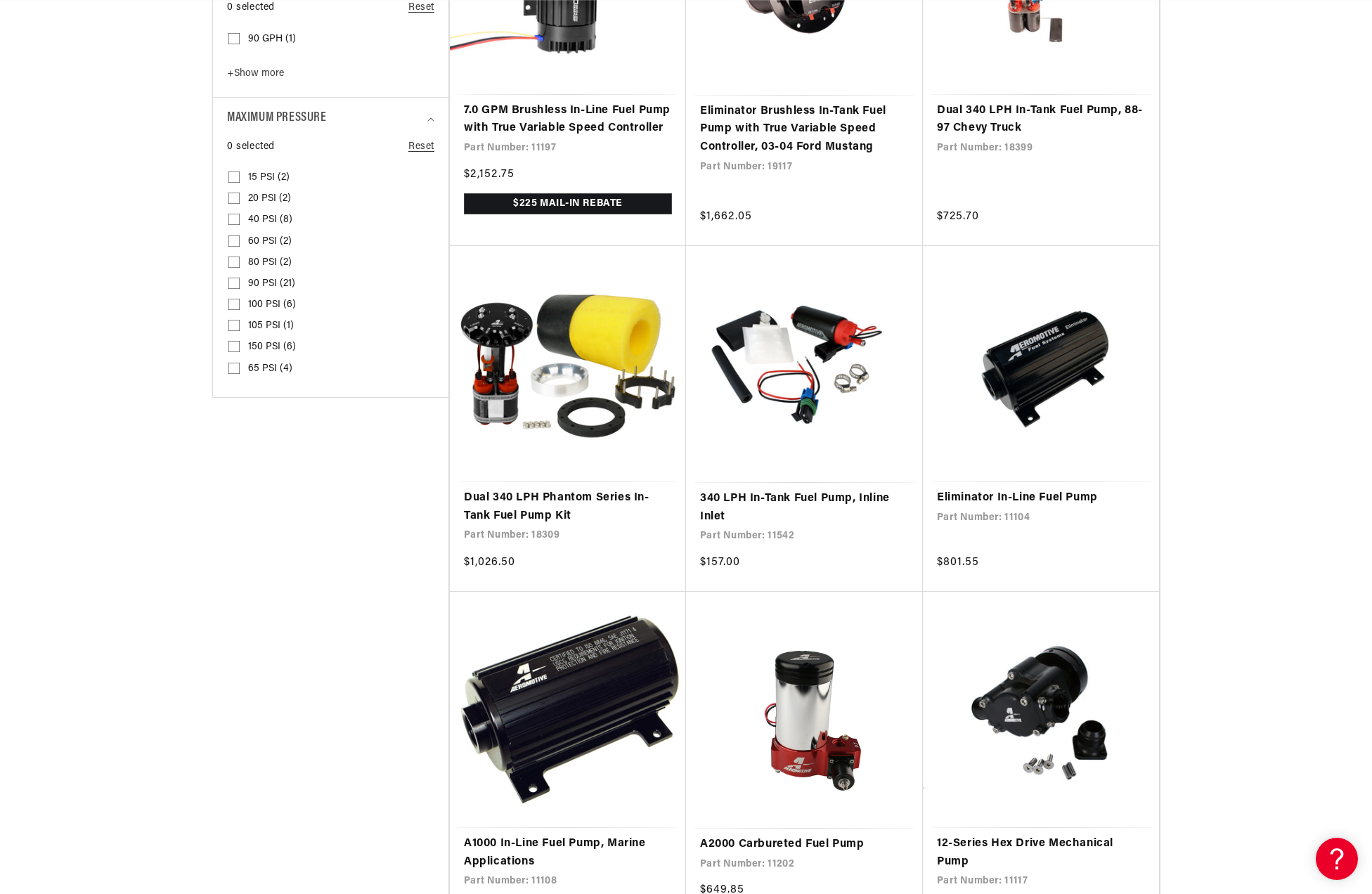
scroll to position [754, 0]
